Goal: Information Seeking & Learning: Check status

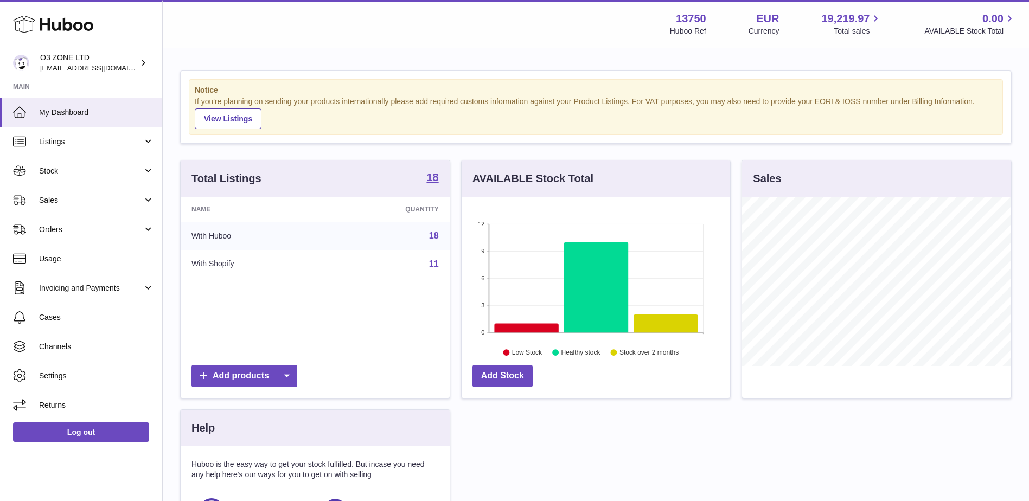
scroll to position [169, 268]
click at [118, 195] on span "Sales" at bounding box center [91, 200] width 104 height 10
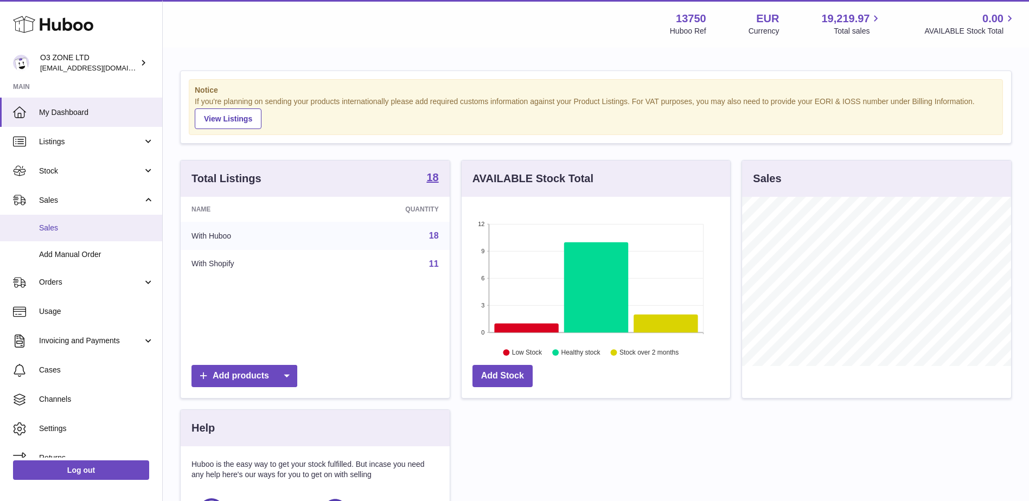
click at [62, 225] on span "Sales" at bounding box center [96, 228] width 115 height 10
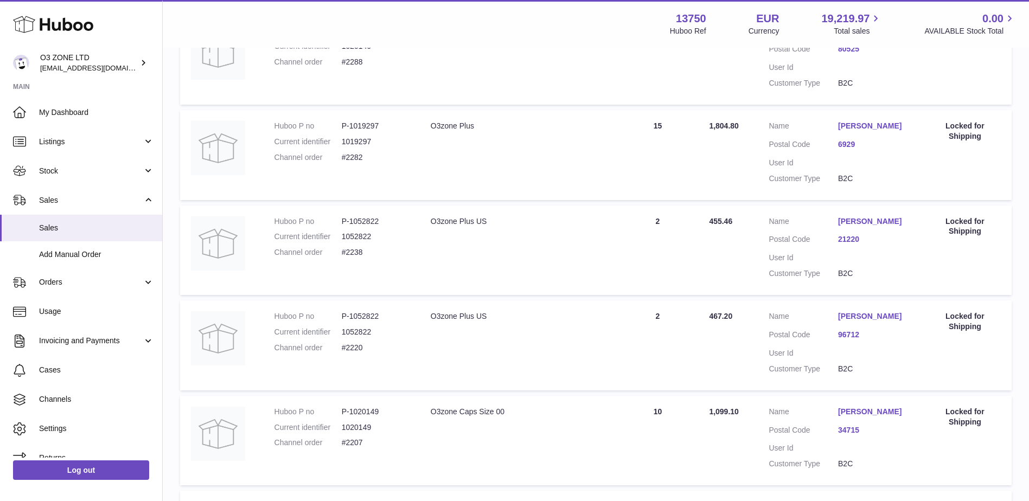
scroll to position [271, 0]
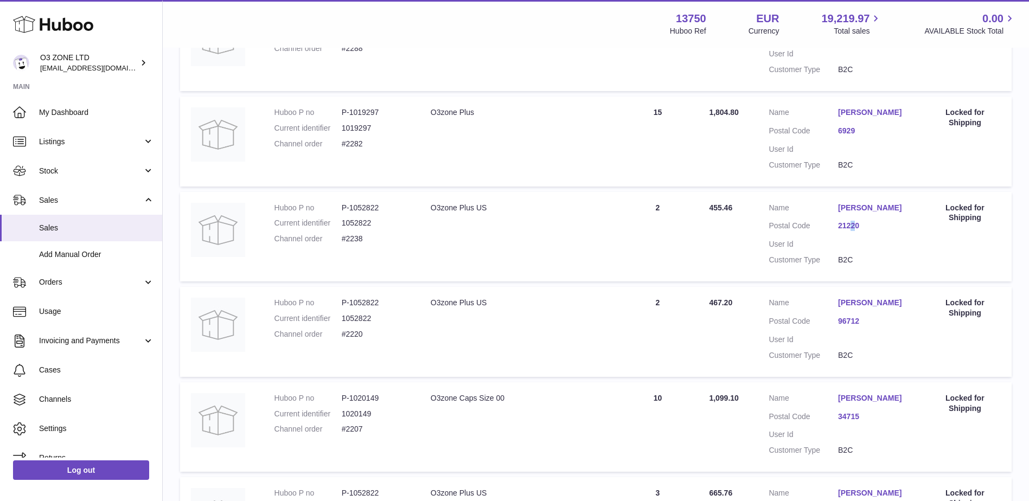
click at [853, 241] on dl "Customer Name Heather Akehurst Krause Postal Code 21220 User Id Customer Type B…" at bounding box center [838, 237] width 138 height 68
click at [854, 231] on link "21220" at bounding box center [872, 226] width 69 height 10
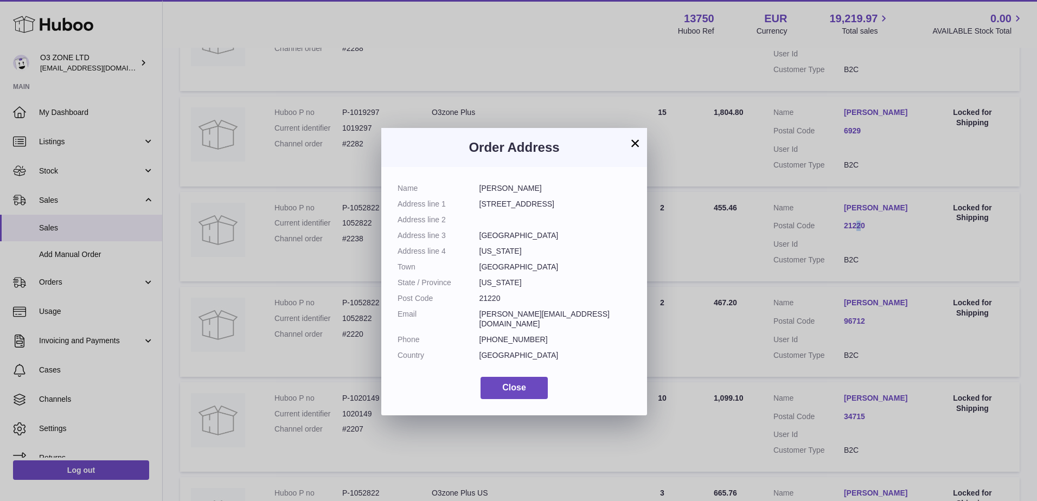
click at [635, 143] on button "×" at bounding box center [635, 143] width 13 height 13
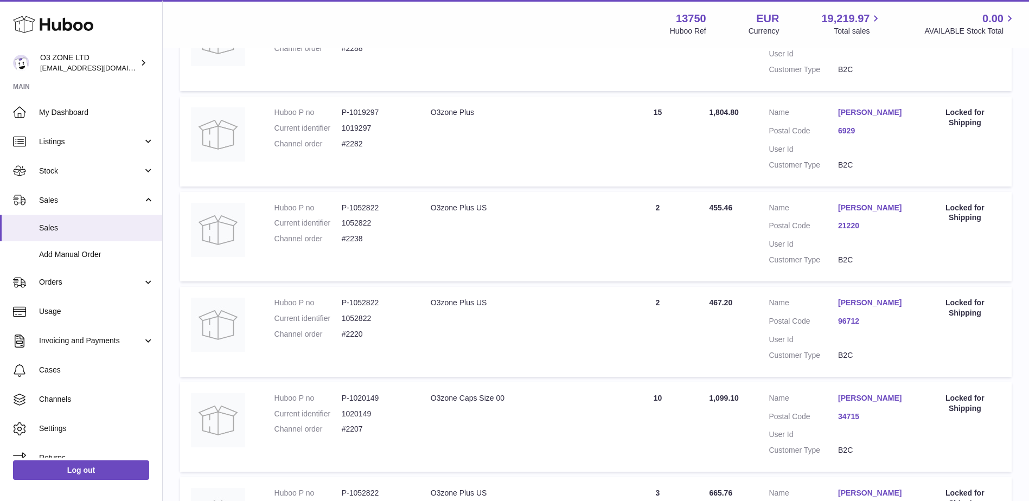
click at [957, 274] on td "Action / Status Locked for Shipping" at bounding box center [964, 237] width 93 height 90
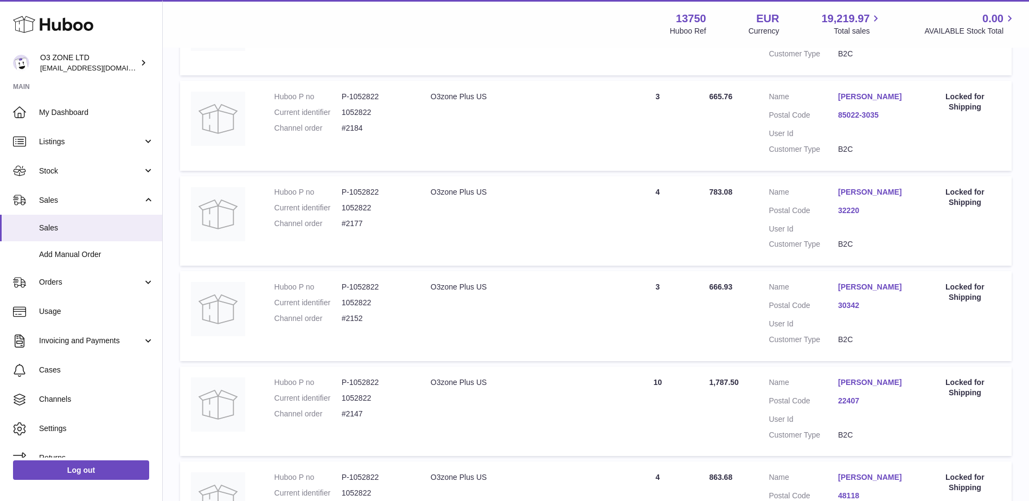
scroll to position [705, 0]
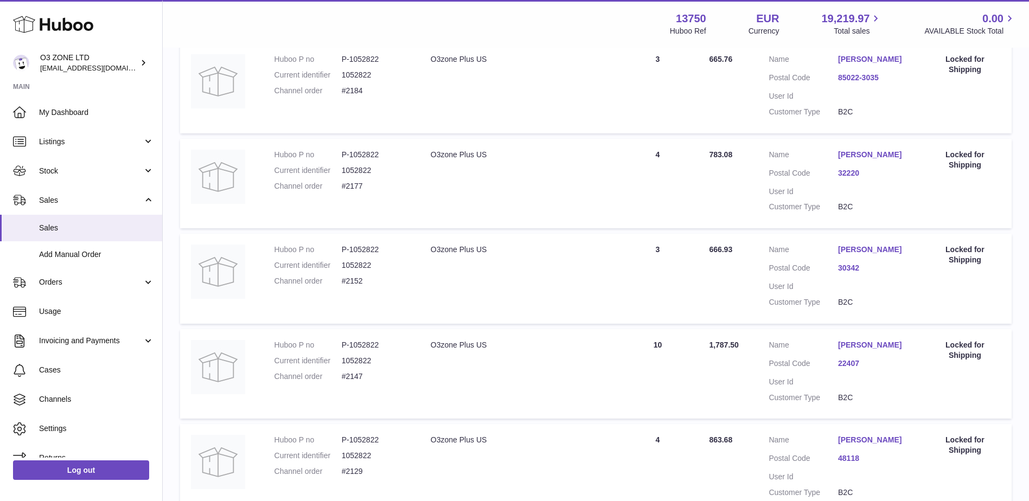
click at [849, 178] on link "32220" at bounding box center [872, 173] width 69 height 10
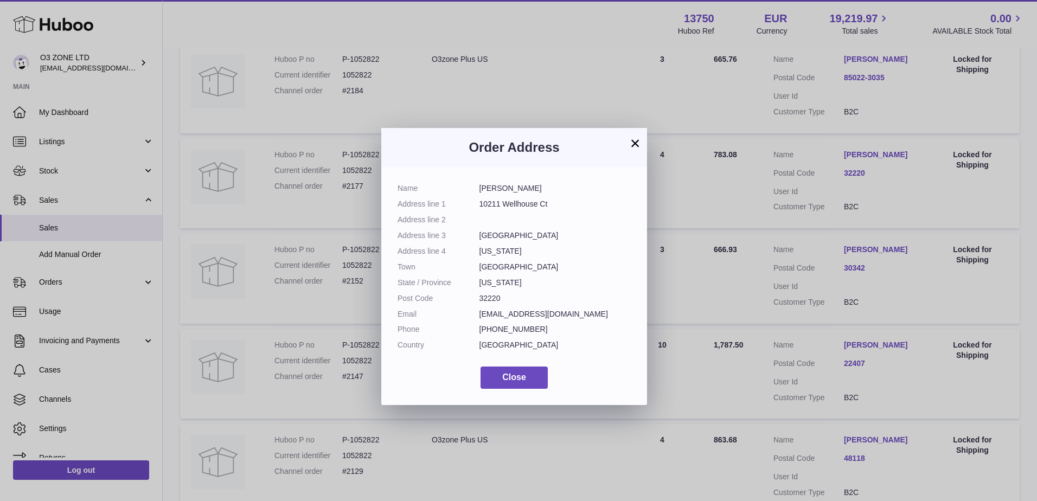
click at [634, 139] on button "×" at bounding box center [635, 143] width 13 height 13
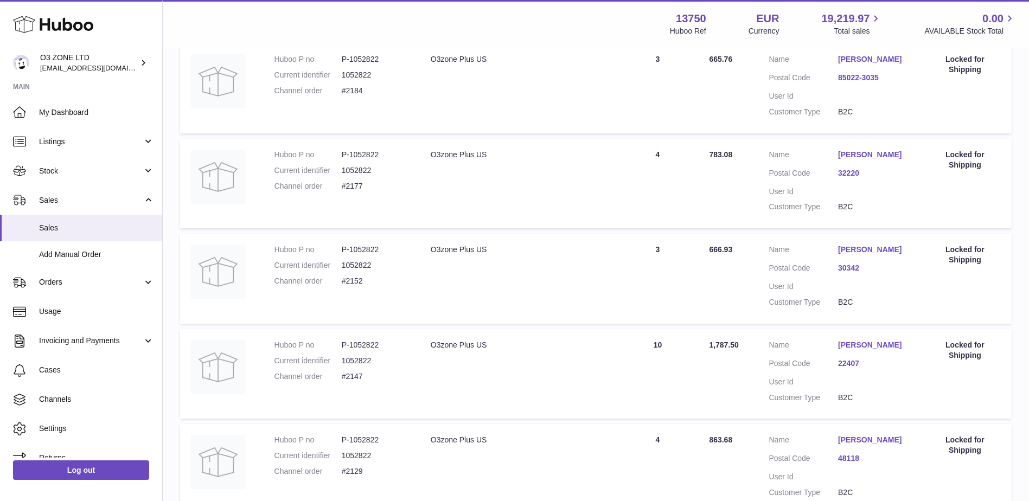
scroll to position [858, 0]
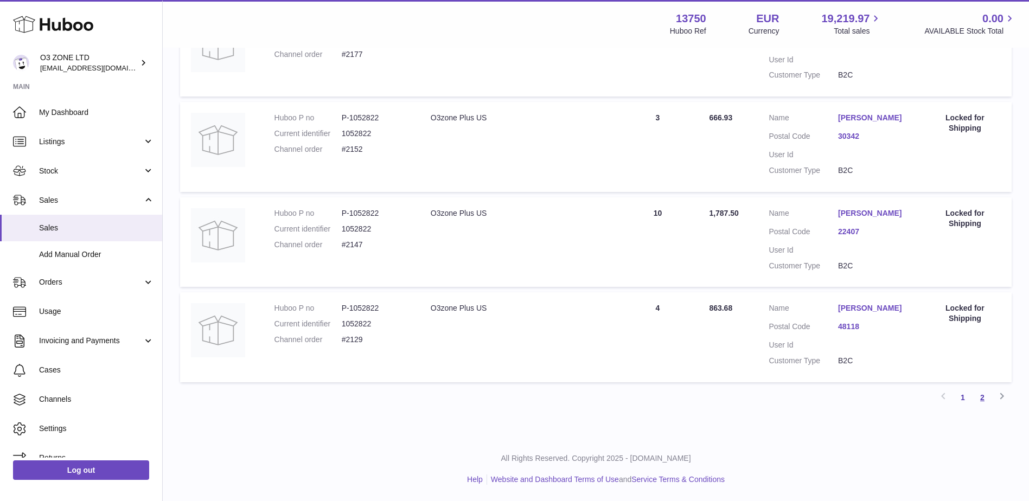
click at [978, 397] on link "2" at bounding box center [983, 398] width 20 height 20
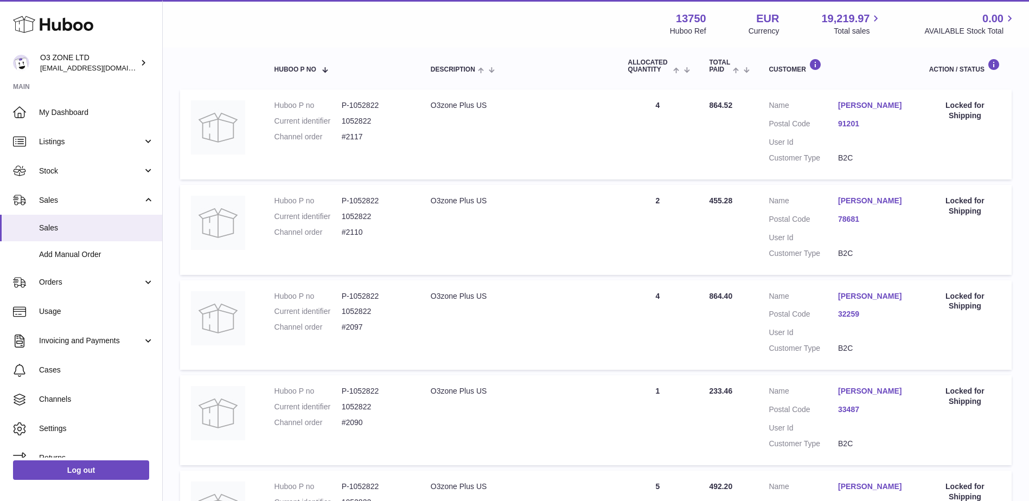
scroll to position [49, 0]
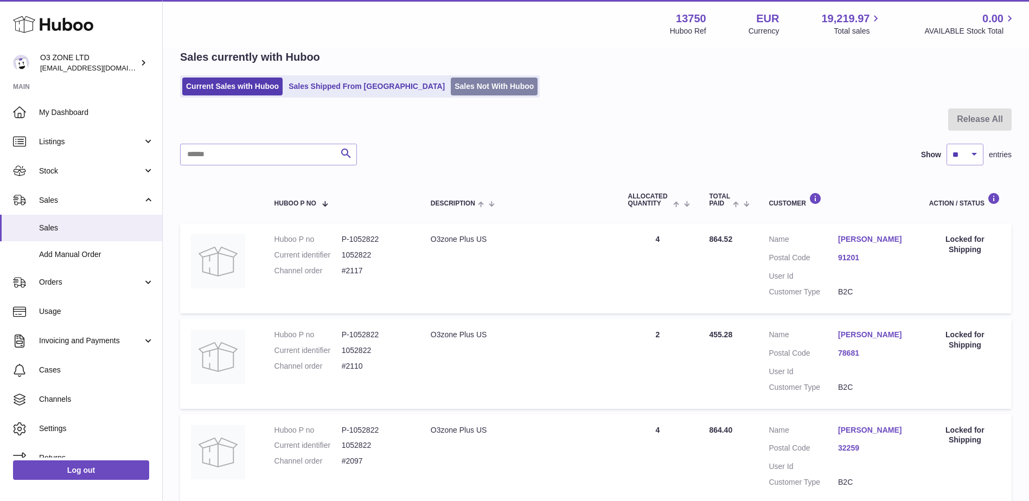
click at [467, 88] on link "Sales Not With Huboo" at bounding box center [494, 87] width 87 height 18
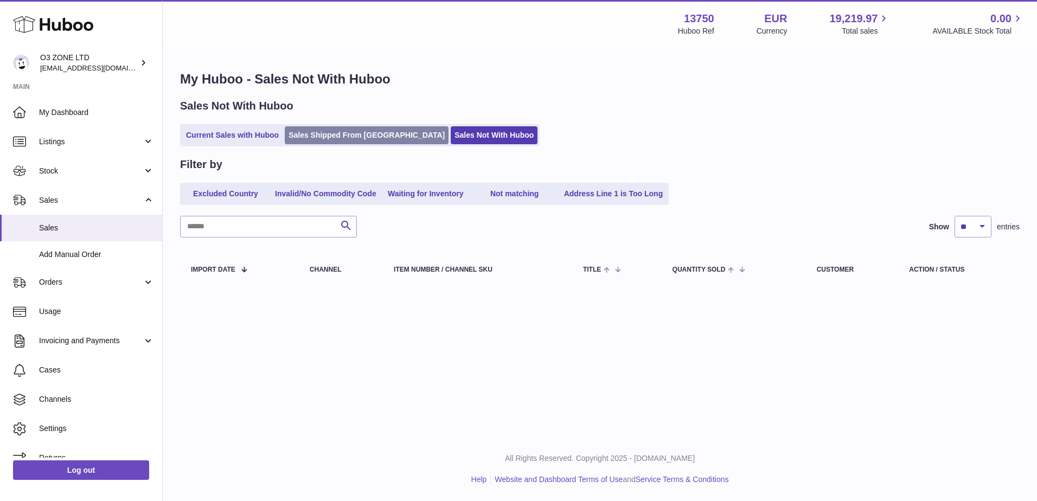
click at [365, 132] on link "Sales Shipped From Huboo" at bounding box center [367, 135] width 164 height 18
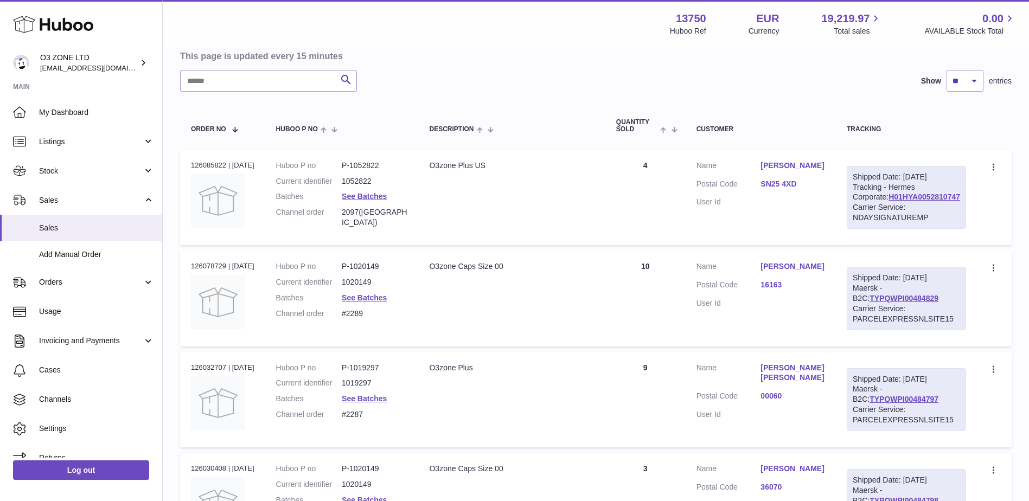
scroll to position [108, 0]
click at [782, 188] on link "SN25 4XD" at bounding box center [792, 183] width 65 height 10
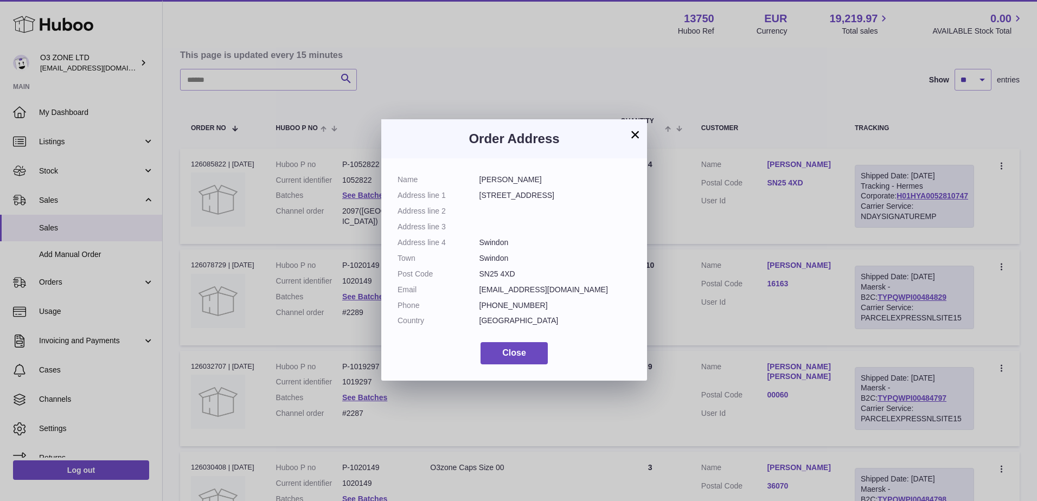
click at [632, 138] on button "×" at bounding box center [635, 134] width 13 height 13
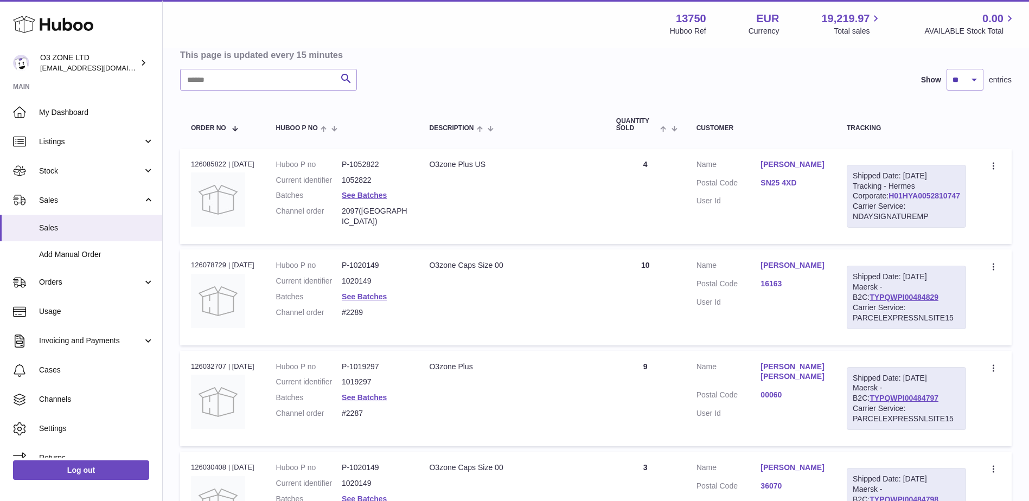
click at [916, 198] on link "H01HYA0052810747" at bounding box center [924, 195] width 72 height 9
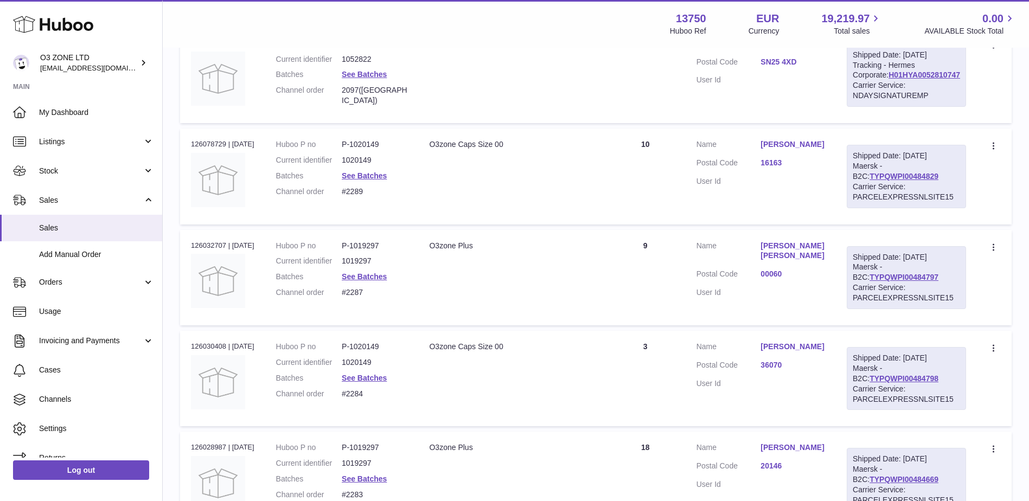
scroll to position [0, 0]
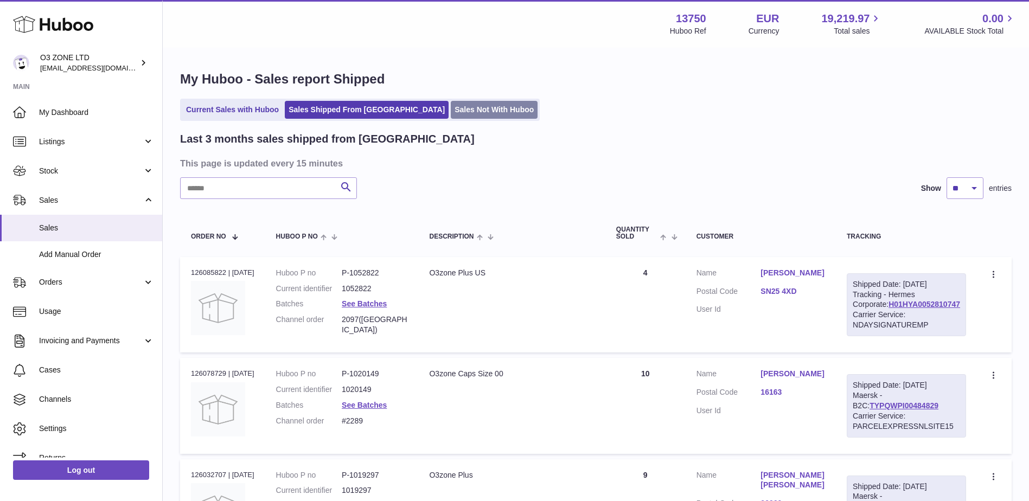
click at [451, 110] on link "Sales Not With Huboo" at bounding box center [494, 110] width 87 height 18
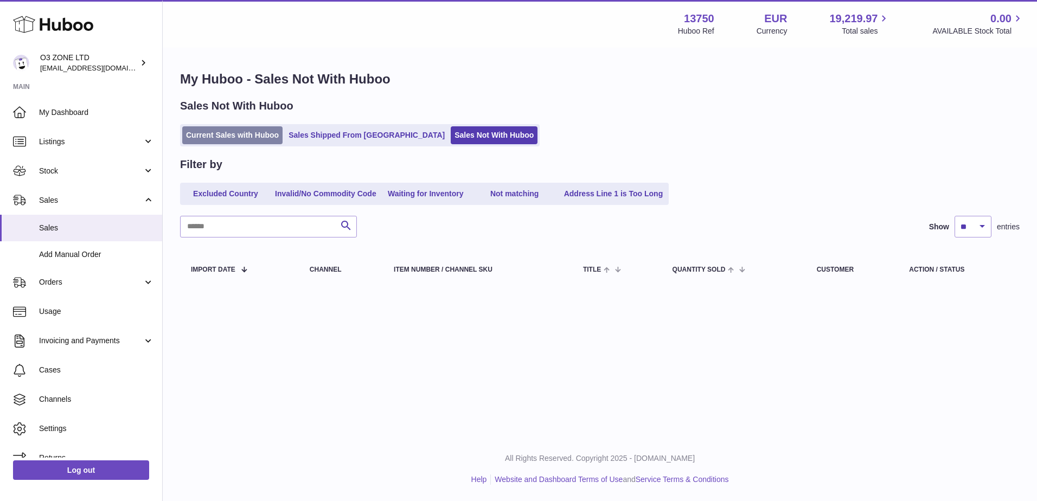
click at [237, 142] on link "Current Sales with Huboo" at bounding box center [232, 135] width 100 height 18
